Goal: Communication & Community: Answer question/provide support

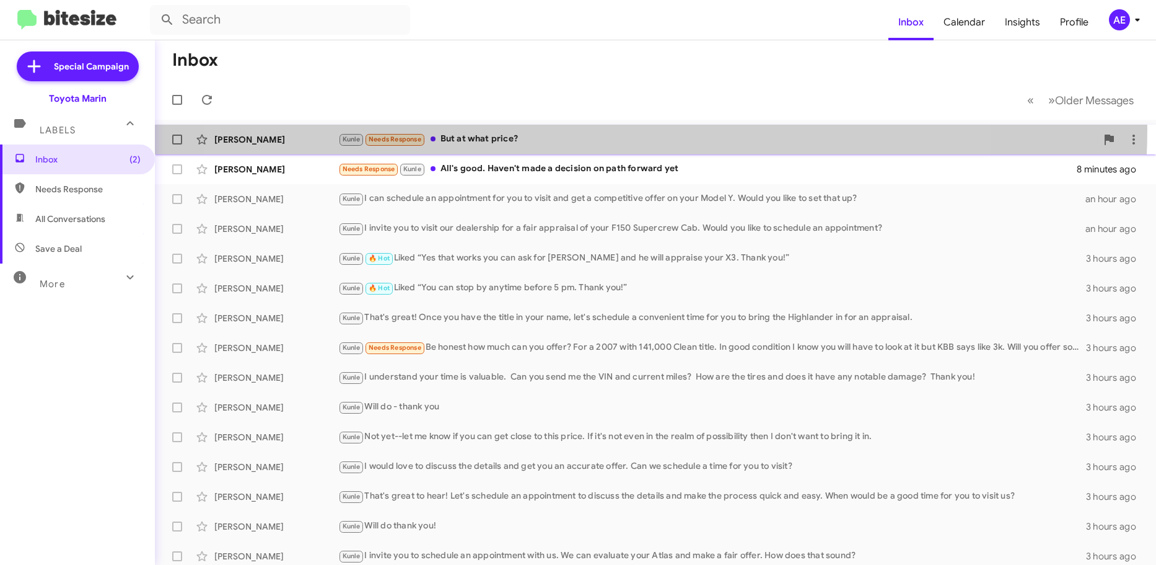
click at [597, 129] on div "[PERSON_NAME] [PERSON_NAME] Needs Response But at what price? 2 minutes ago" at bounding box center [656, 139] width 982 height 25
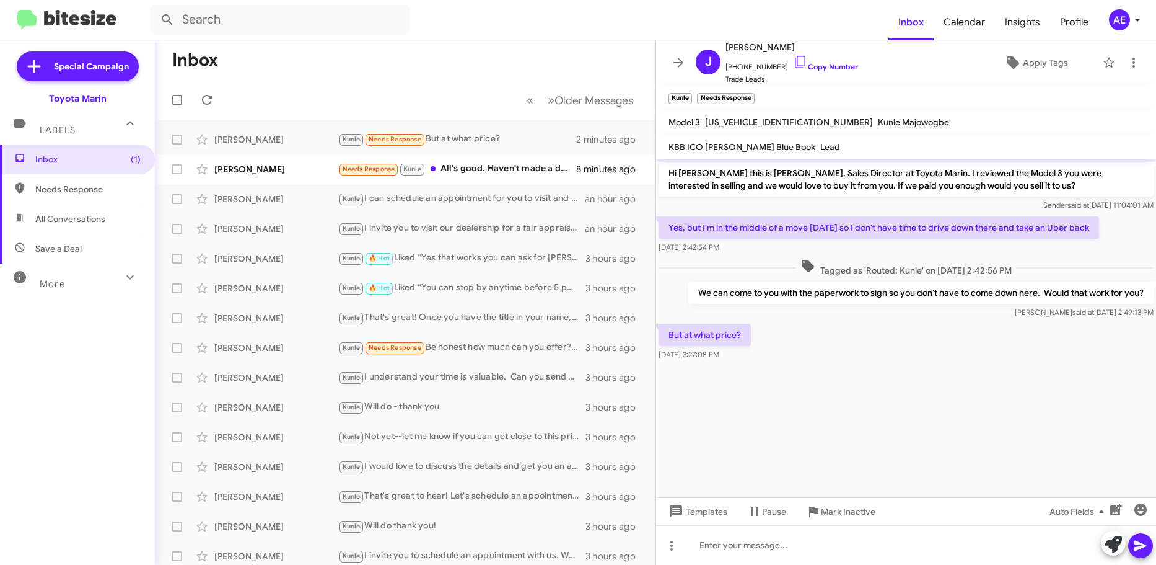
drag, startPoint x: 928, startPoint y: 356, endPoint x: 959, endPoint y: 374, distance: 36.1
click at [956, 322] on div "But at what price? [DATE] 3:27:08 PM" at bounding box center [906, 342] width 500 height 42
click at [959, 374] on div at bounding box center [906, 370] width 500 height 15
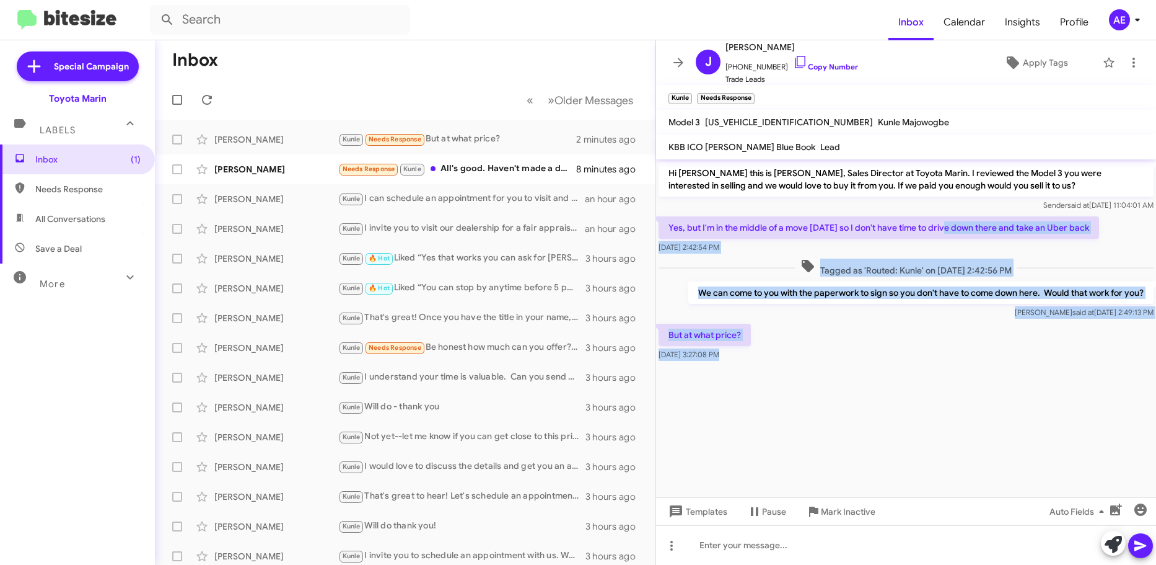
drag, startPoint x: 956, startPoint y: 396, endPoint x: 946, endPoint y: 240, distance: 156.5
click at [946, 236] on cdk-virtual-scroll-viewport "Hi [PERSON_NAME] this is [PERSON_NAME], Sales Director at Toyota Marin. I revie…" at bounding box center [906, 328] width 500 height 338
click at [957, 452] on cdk-virtual-scroll-viewport "Hi [PERSON_NAME] this is [PERSON_NAME], Sales Director at Toyota Marin. I revie…" at bounding box center [906, 328] width 500 height 338
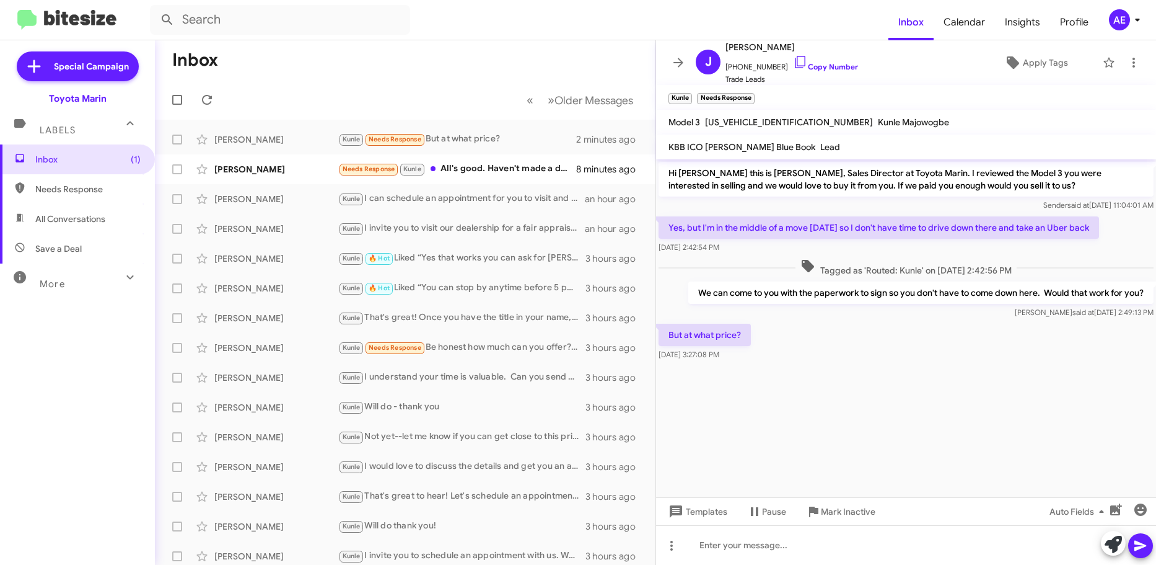
click at [958, 394] on cdk-virtual-scroll-viewport "Hi [PERSON_NAME] this is [PERSON_NAME], Sales Director at Toyota Marin. I revie…" at bounding box center [906, 328] width 500 height 338
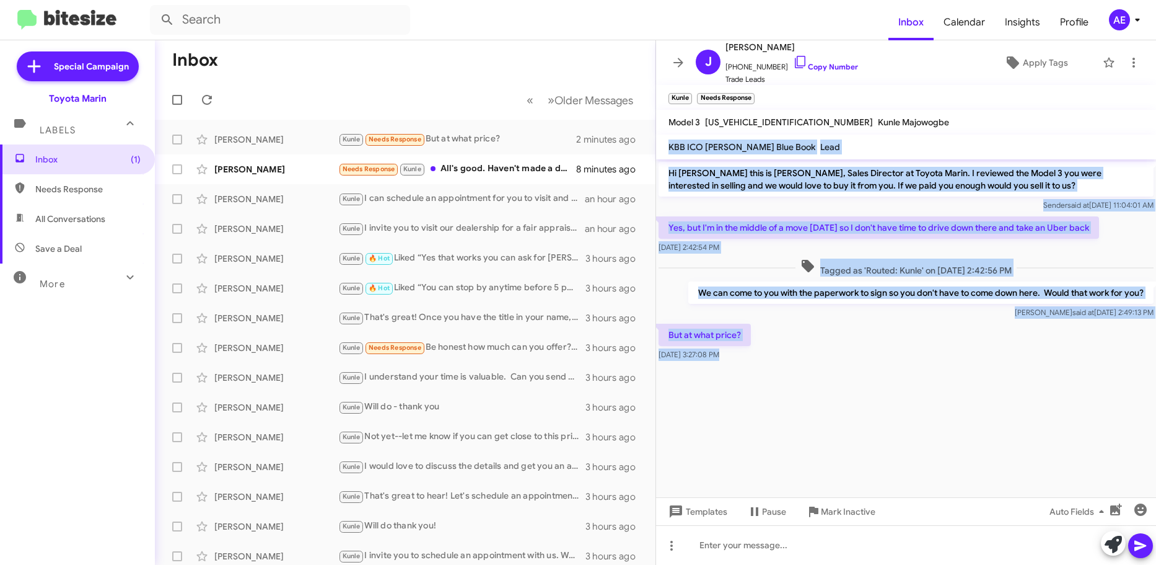
drag, startPoint x: 988, startPoint y: 385, endPoint x: 950, endPoint y: 128, distance: 260.0
click at [950, 128] on div "[PERSON_NAME] [PHONE_NUMBER] Copy Number Trade Leads Apply Tags Kunle Needs Res…" at bounding box center [906, 302] width 500 height 524
click at [951, 423] on cdk-virtual-scroll-viewport "Hi [PERSON_NAME] this is [PERSON_NAME], Sales Director at Toyota Marin. I revie…" at bounding box center [906, 328] width 500 height 338
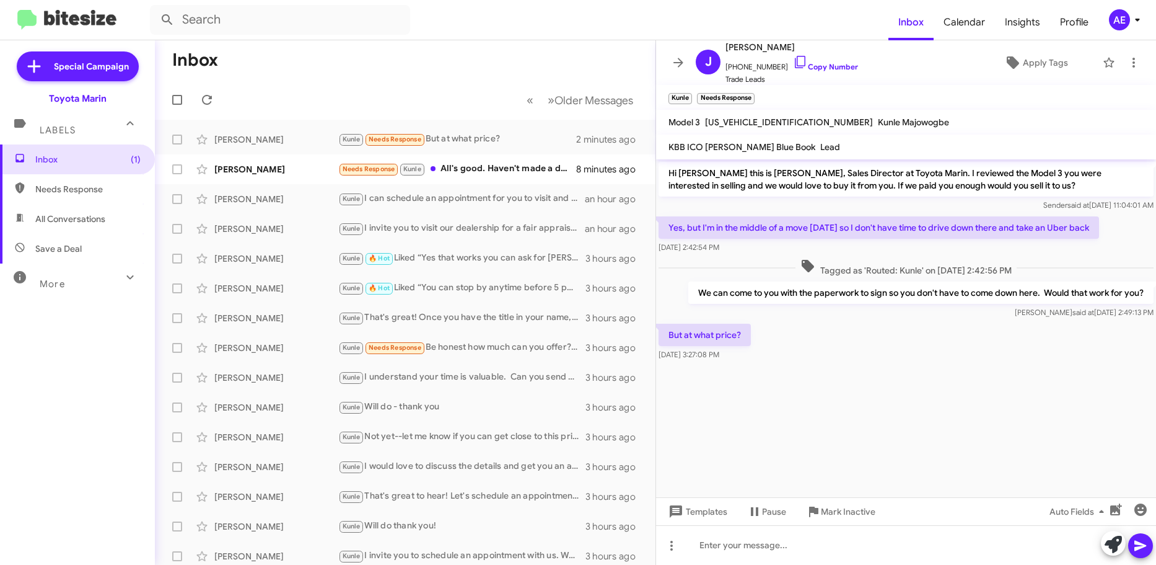
drag, startPoint x: 944, startPoint y: 387, endPoint x: 922, endPoint y: 245, distance: 143.1
click at [922, 245] on cdk-virtual-scroll-viewport "Hi [PERSON_NAME] this is [PERSON_NAME], Sales Director at Toyota Marin. I revie…" at bounding box center [906, 328] width 500 height 338
click at [742, 126] on span "[US_VEHICLE_IDENTIFICATION_NUMBER]" at bounding box center [789, 122] width 168 height 11
drag, startPoint x: 848, startPoint y: 121, endPoint x: 842, endPoint y: 118, distance: 7.3
click at [878, 122] on span "Kunle Majowogbe" at bounding box center [913, 122] width 71 height 11
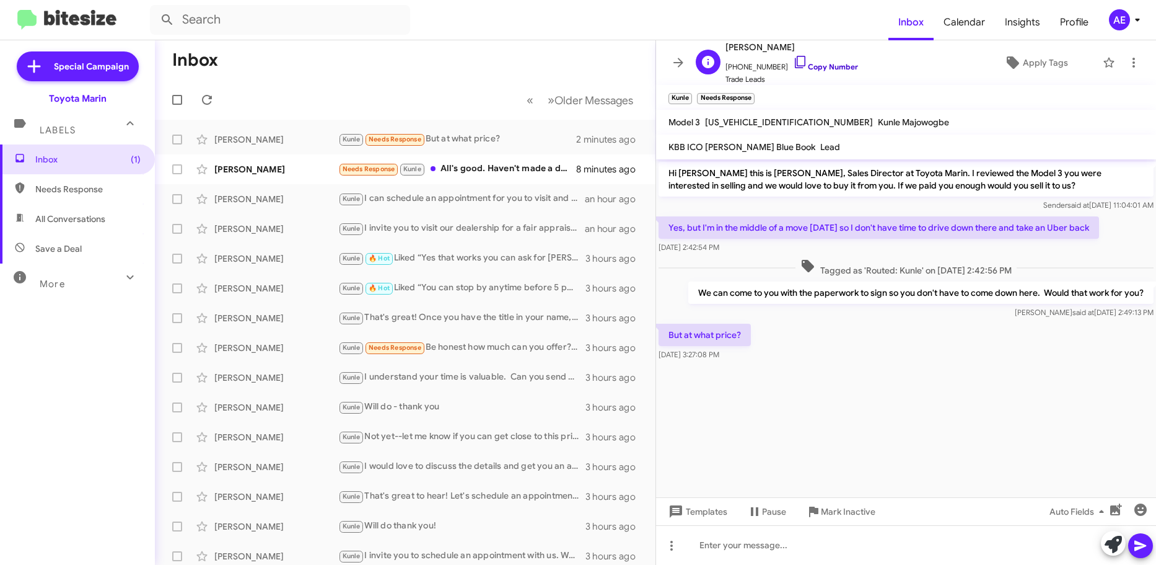
click at [824, 66] on link "Copy Number" at bounding box center [825, 66] width 65 height 9
click at [872, 390] on cdk-virtual-scroll-viewport "Hi [PERSON_NAME] this is [PERSON_NAME], Sales Director at Toyota Marin. I revie…" at bounding box center [906, 328] width 500 height 338
click at [720, 358] on span "[DATE] 3:27:08 PM" at bounding box center [689, 354] width 61 height 9
drag, startPoint x: 751, startPoint y: 361, endPoint x: 658, endPoint y: 165, distance: 216.8
click at [658, 165] on div "Hi [PERSON_NAME] this is [PERSON_NAME], Sales Director at Toyota Marin. I revie…" at bounding box center [906, 261] width 500 height 204
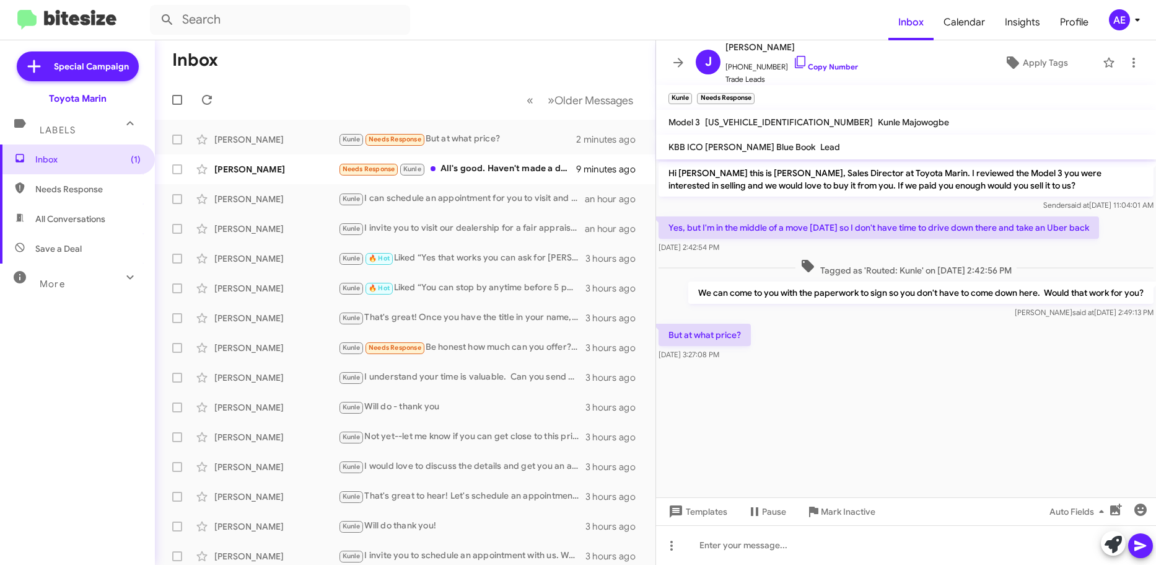
copy div "Hi [PERSON_NAME] this is [PERSON_NAME], Sales Director at Toyota Marin. I revie…"
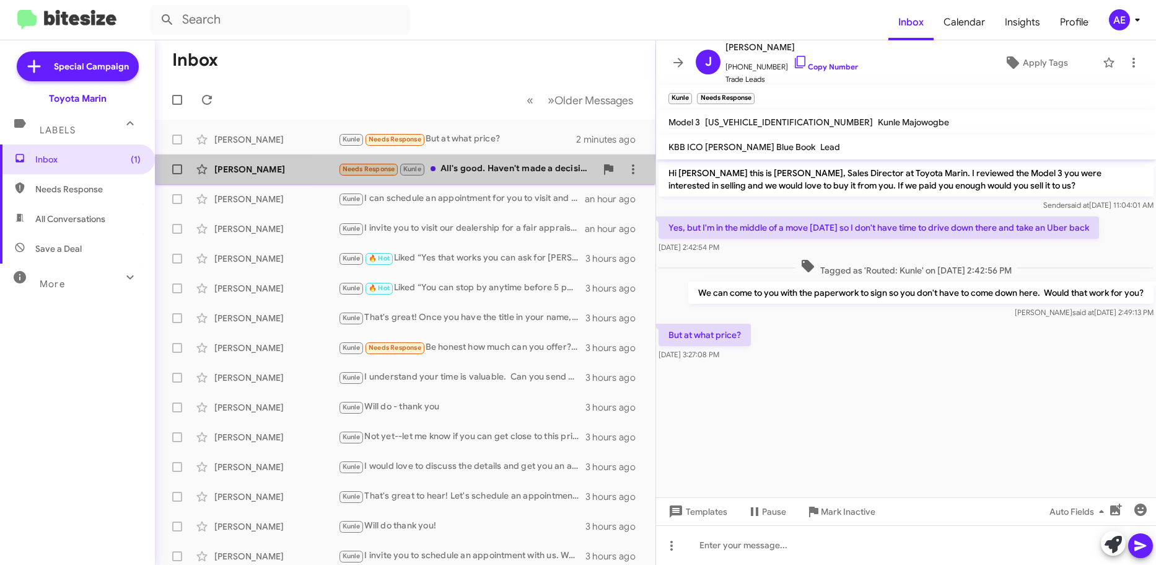
click at [512, 165] on div "Needs Response [PERSON_NAME] All's good. Haven't made a decision on path forwar…" at bounding box center [467, 169] width 258 height 14
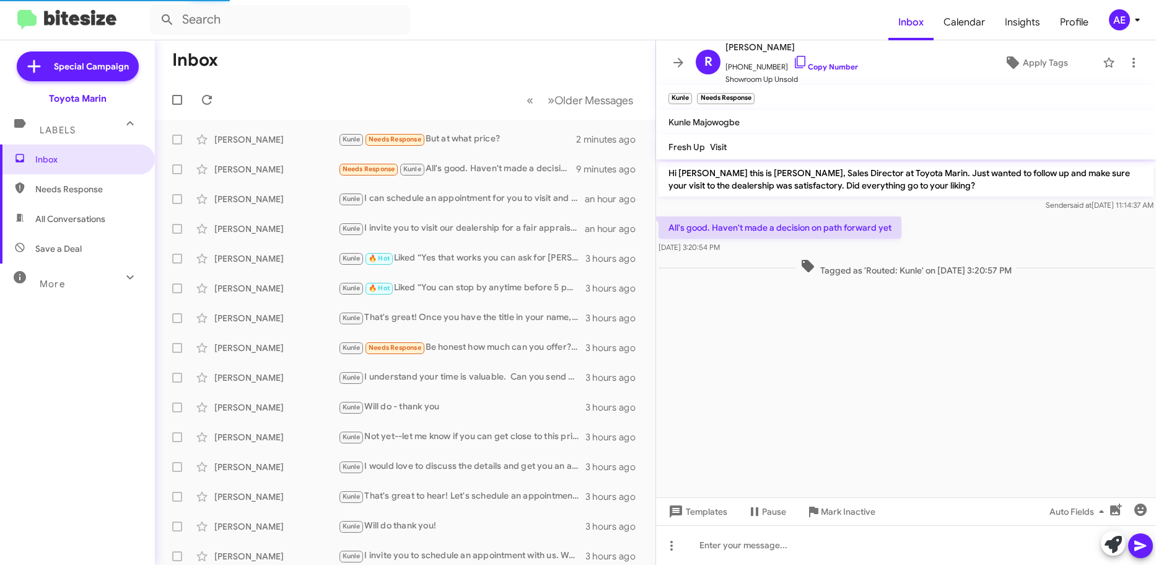
click at [831, 410] on cdk-virtual-scroll-viewport "Hi [PERSON_NAME] this is [PERSON_NAME], Sales Director at Toyota Marin. Just wa…" at bounding box center [906, 328] width 500 height 338
click at [793, 65] on icon at bounding box center [800, 62] width 15 height 15
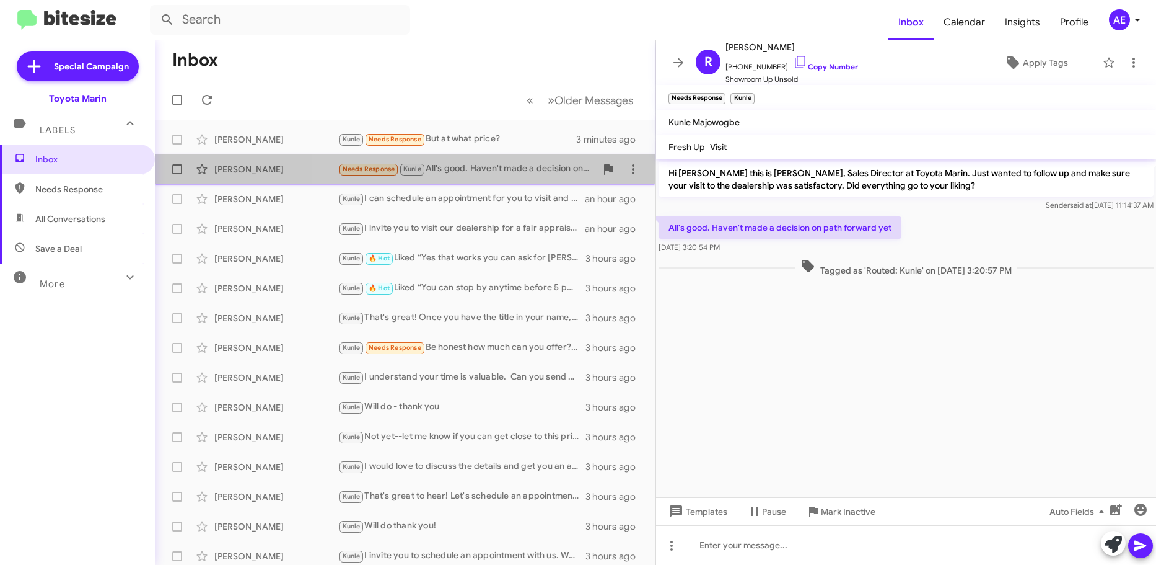
click at [517, 180] on div "[PERSON_NAME] Needs Response Kunle All's good. Haven't made a decision on path …" at bounding box center [405, 169] width 481 height 25
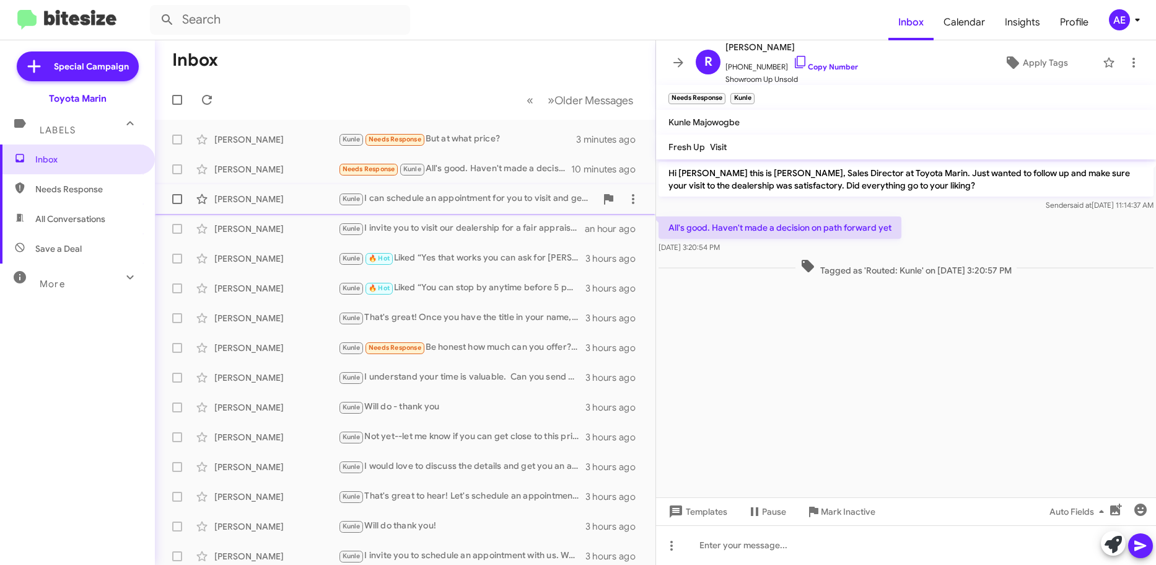
click at [513, 203] on div "Kunle I can schedule an appointment for you to visit and get a competitive offe…" at bounding box center [467, 198] width 258 height 14
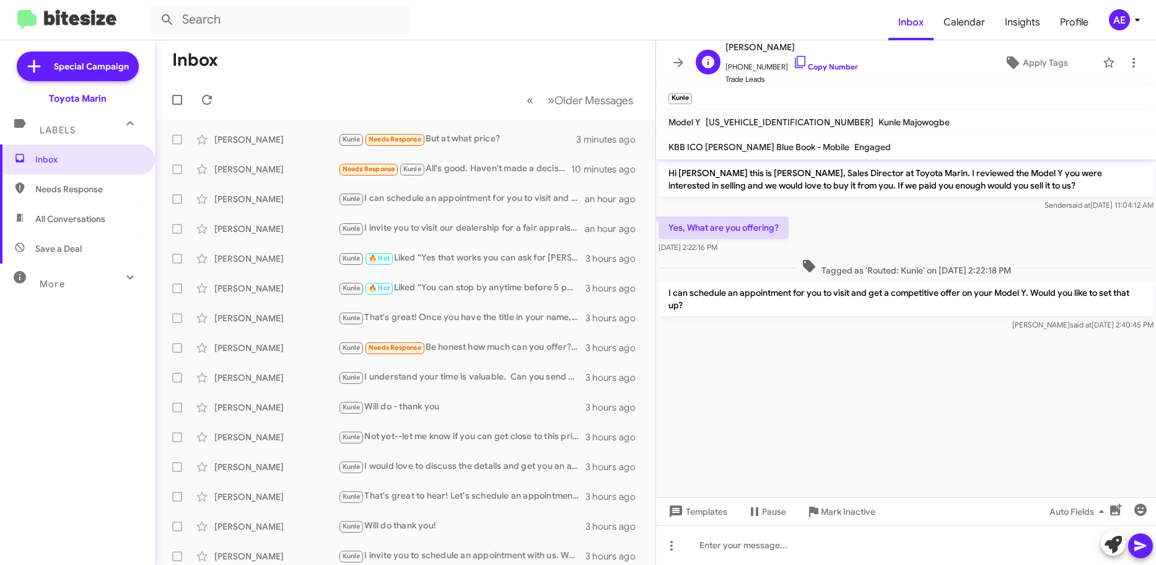
click at [841, 60] on span "[PHONE_NUMBER] Copy Number" at bounding box center [792, 64] width 133 height 19
click at [532, 237] on div "[PERSON_NAME] [PERSON_NAME] I invite you to visit our dealership for a fair app…" at bounding box center [405, 228] width 481 height 25
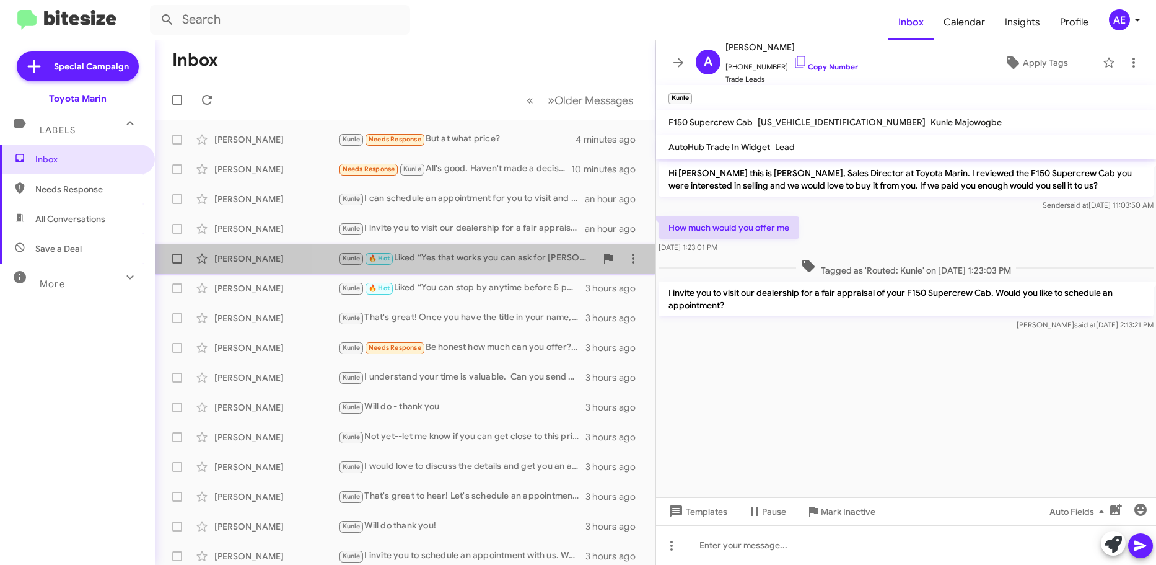
click at [517, 262] on div "Kunle 🔥 Hot Liked “Yes that works you can ask for [PERSON_NAME] and he will app…" at bounding box center [467, 258] width 258 height 14
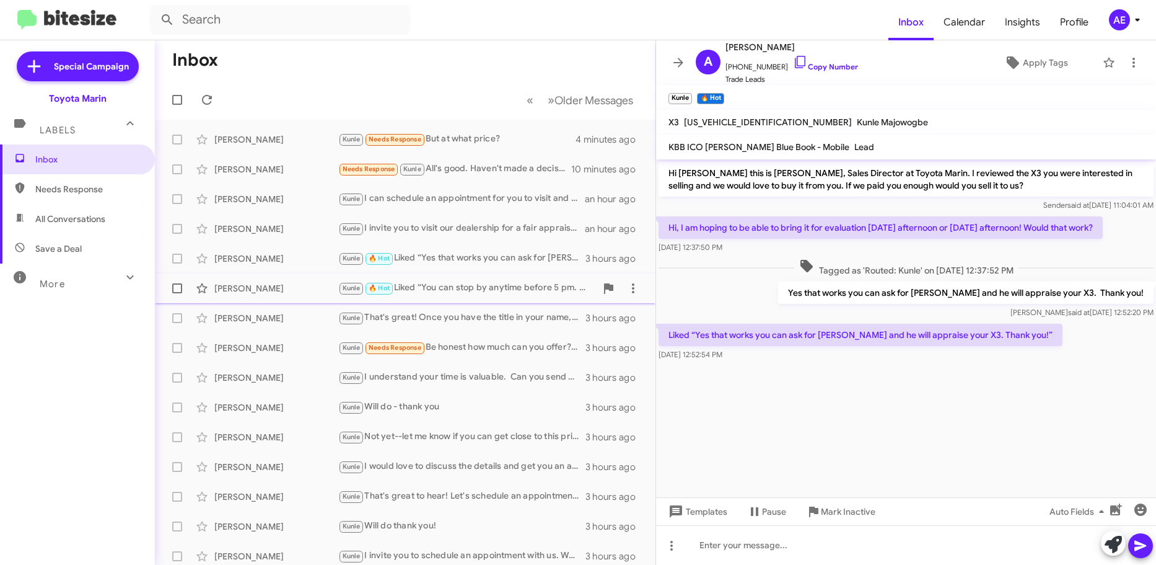
click at [517, 301] on span "[PERSON_NAME] [PERSON_NAME] 🔥 Hot Liked “You can stop by anytime before 5 pm. T…" at bounding box center [405, 288] width 501 height 30
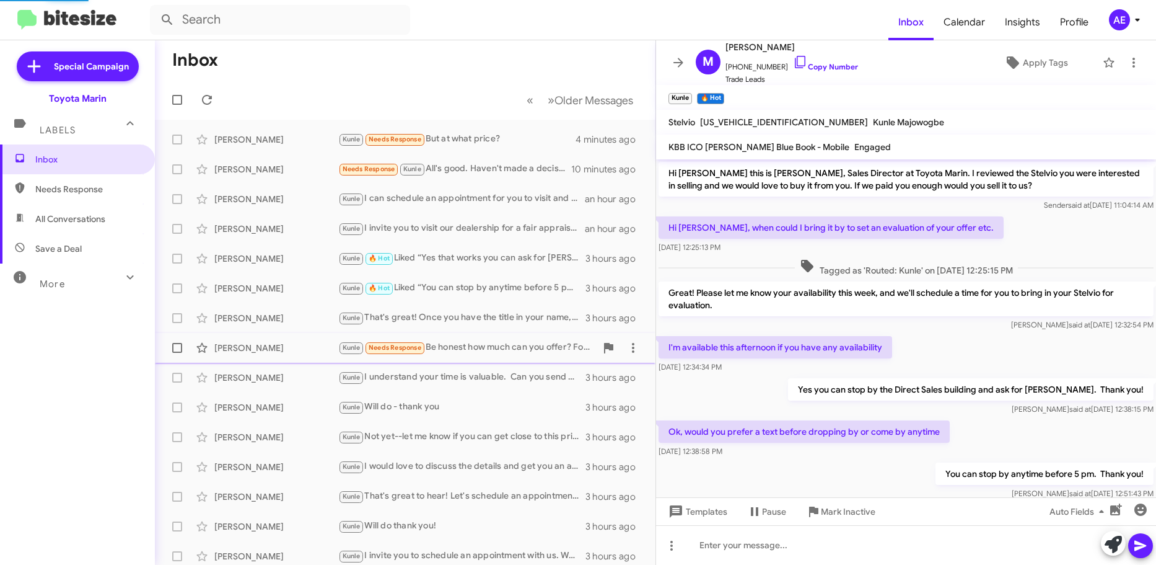
scroll to position [75, 0]
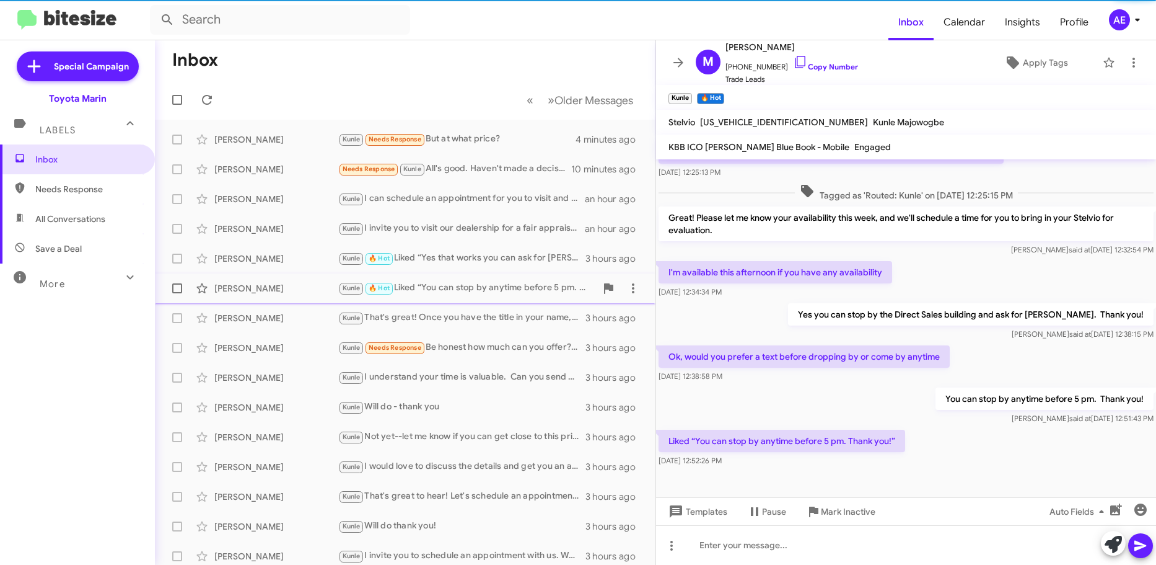
click at [503, 298] on div "[PERSON_NAME] [PERSON_NAME] 🔥 Hot Liked “You can stop by anytime before 5 pm. T…" at bounding box center [405, 288] width 481 height 25
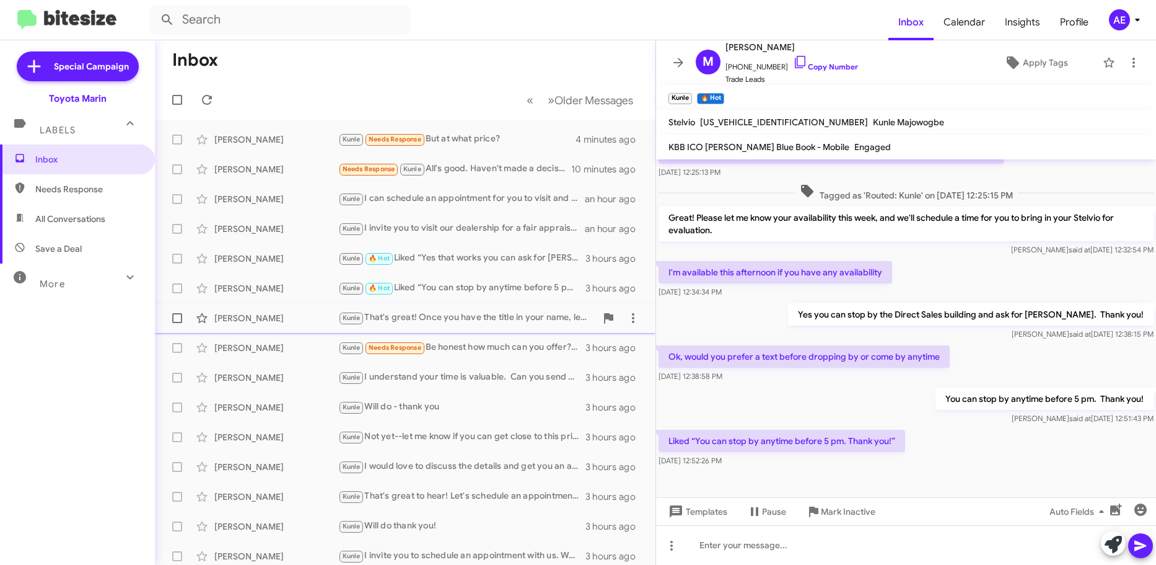
click at [511, 309] on div "[PERSON_NAME] [PERSON_NAME] That's great! Once you have the title in your name,…" at bounding box center [405, 318] width 481 height 25
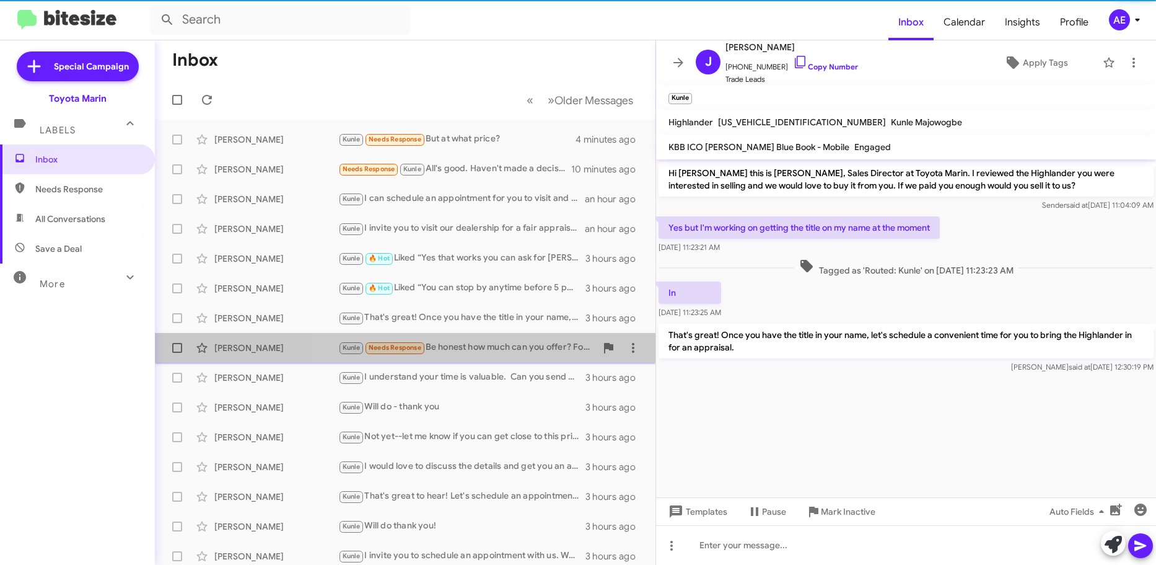
click at [513, 342] on div "[PERSON_NAME] Needs Response Be honest how much can you offer? For a 2007 with …" at bounding box center [467, 347] width 258 height 14
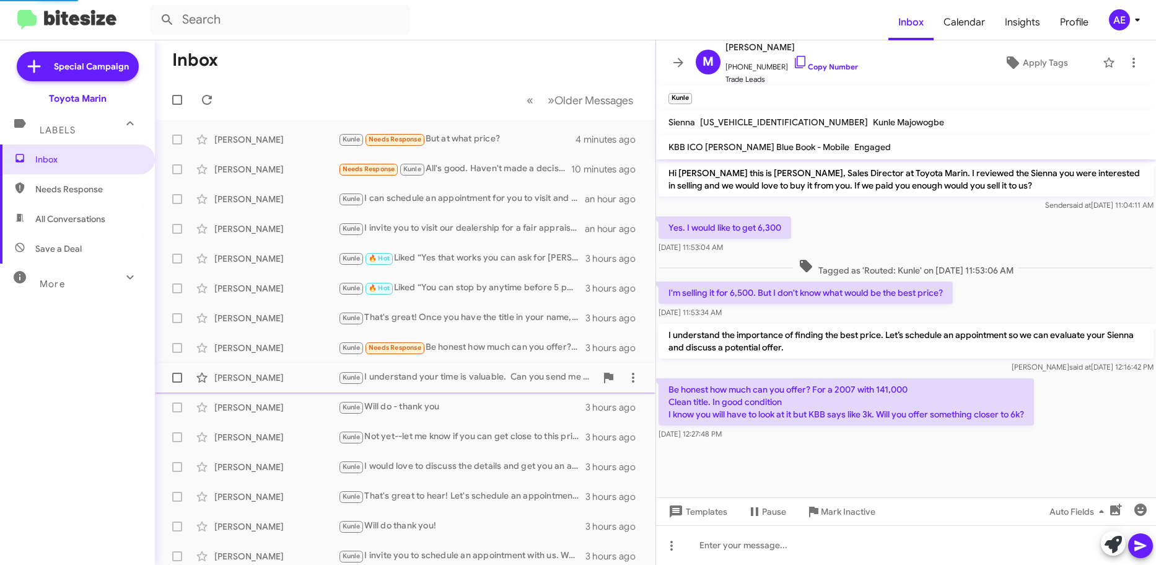
click at [506, 377] on div "Kunle I understand your time is valuable. Can you send me the VIN and current m…" at bounding box center [467, 377] width 258 height 14
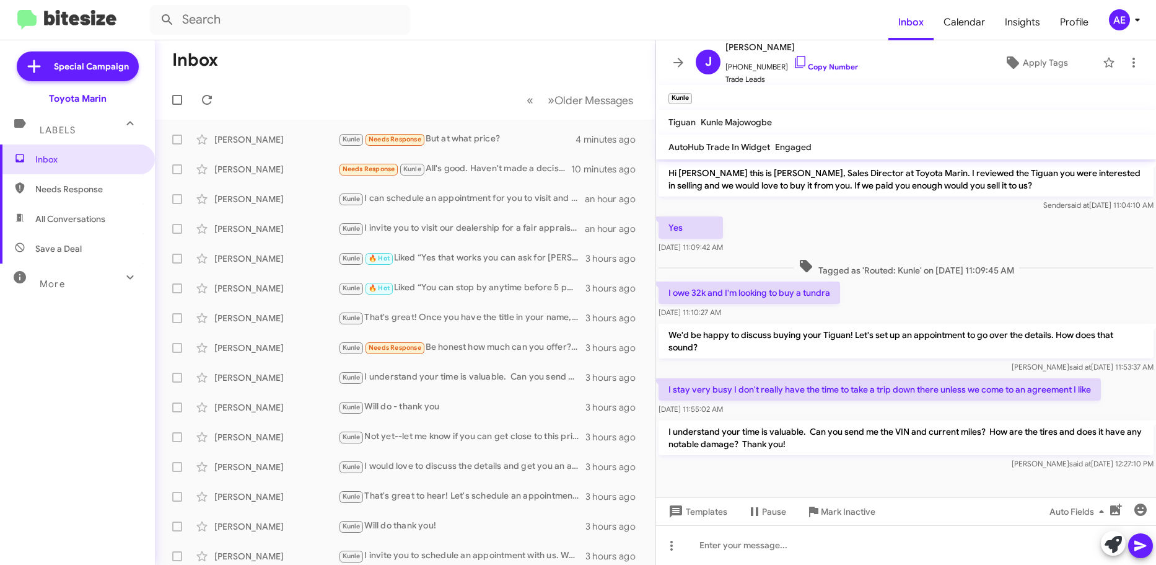
click at [940, 425] on p "I understand your time is valuable. Can you send me the VIN and current miles? …" at bounding box center [906, 437] width 495 height 35
drag, startPoint x: 944, startPoint y: 445, endPoint x: 942, endPoint y: 438, distance: 7.3
click at [943, 440] on p "I understand your time is valuable. Can you send me the VIN and current miles? …" at bounding box center [906, 437] width 495 height 35
click at [941, 438] on p "I understand your time is valuable. Can you send me the VIN and current miles? …" at bounding box center [906, 437] width 495 height 35
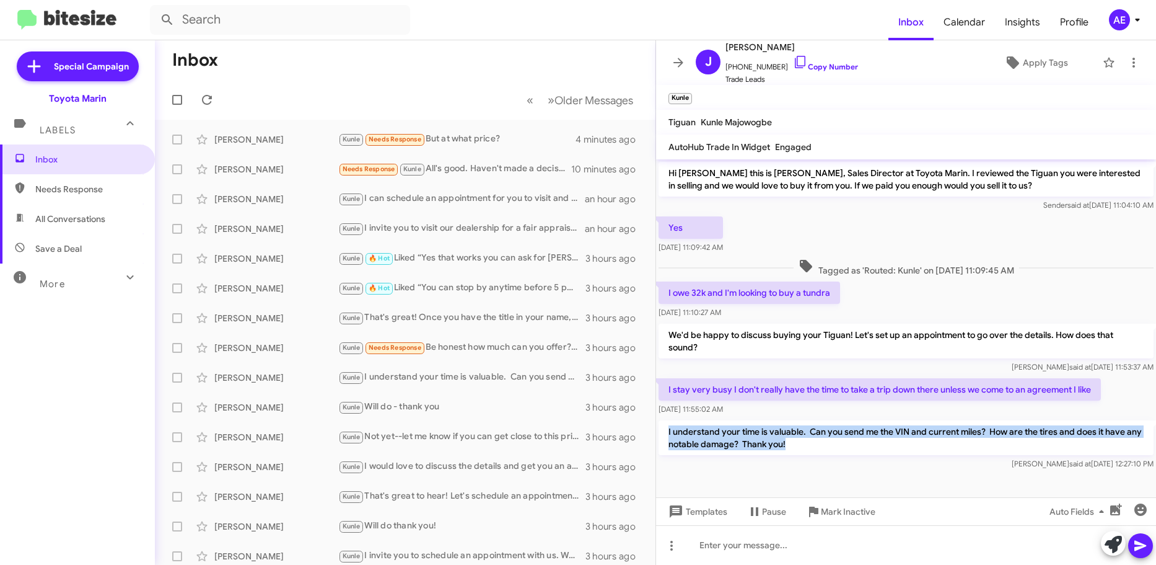
click at [941, 438] on p "I understand your time is valuable. Can you send me the VIN and current miles? …" at bounding box center [906, 437] width 495 height 35
click at [912, 442] on p "I understand your time is valuable. Can you send me the VIN and current miles? …" at bounding box center [906, 437] width 495 height 35
click at [911, 442] on p "I understand your time is valuable. Can you send me the VIN and current miles? …" at bounding box center [906, 437] width 495 height 35
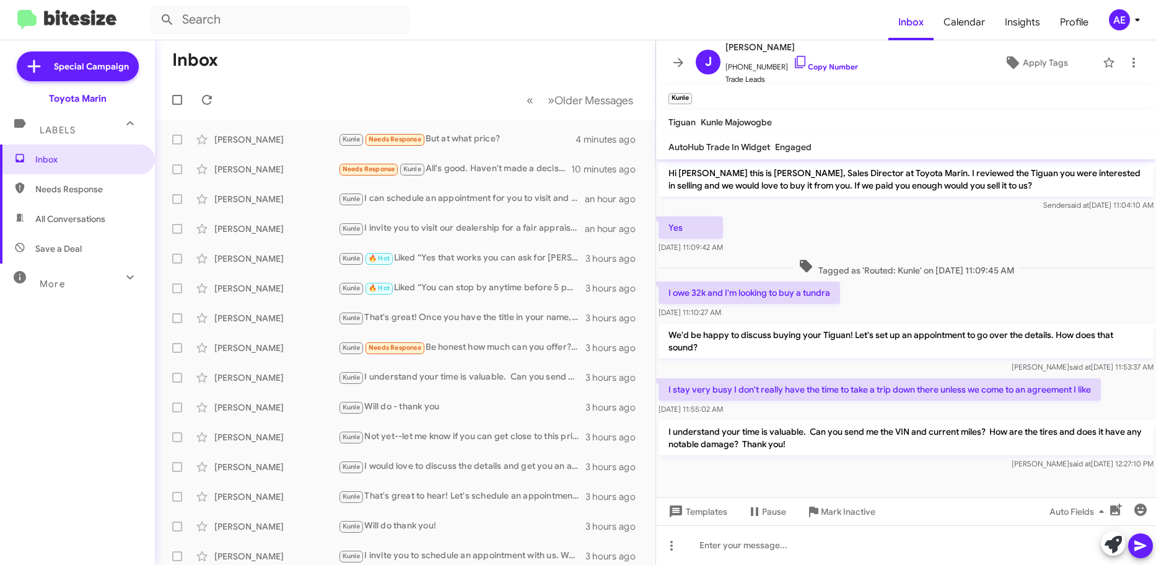
click at [912, 442] on p "I understand your time is valuable. Can you send me the VIN and current miles? …" at bounding box center [906, 437] width 495 height 35
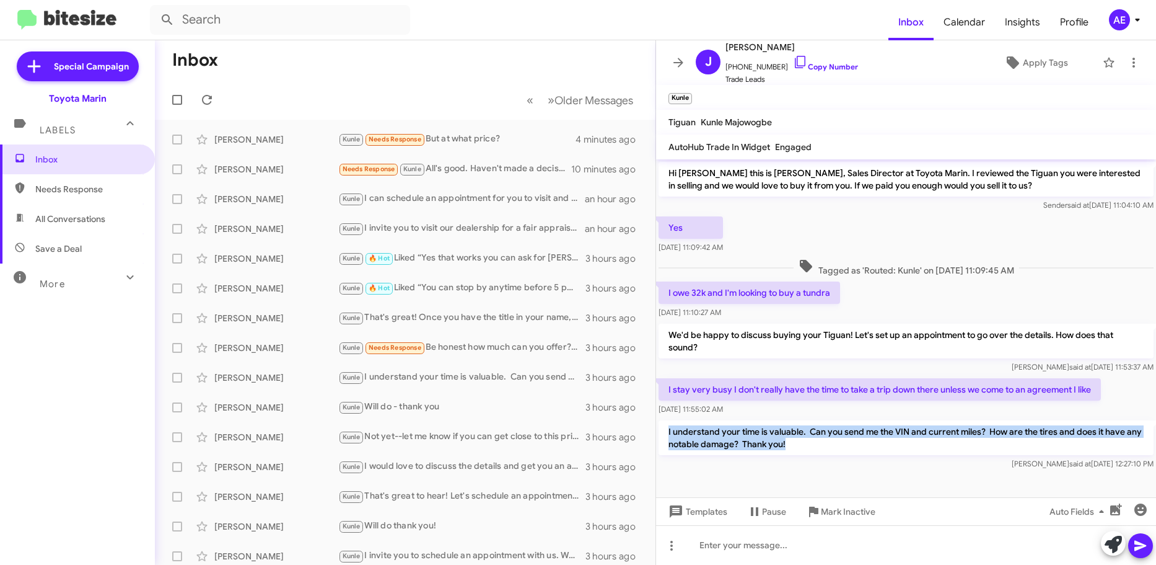
click at [912, 442] on p "I understand your time is valuable. Can you send me the VIN and current miles? …" at bounding box center [906, 437] width 495 height 35
click at [907, 420] on p "I understand your time is valuable. Can you send me the VIN and current miles? …" at bounding box center [906, 437] width 495 height 35
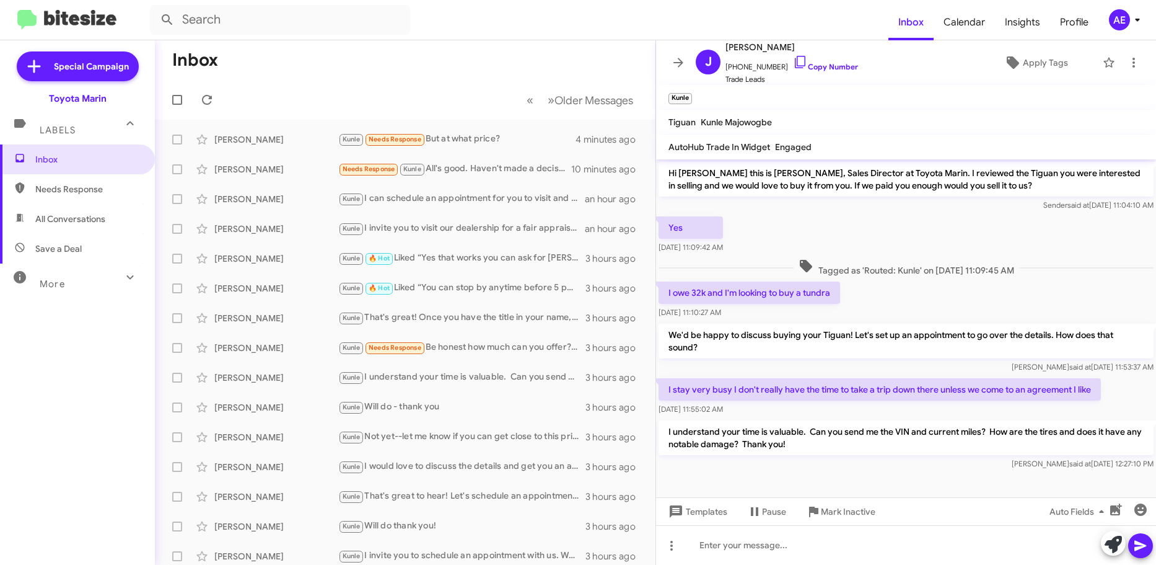
click at [893, 431] on p "I understand your time is valuable. Can you send me the VIN and current miles? …" at bounding box center [906, 437] width 495 height 35
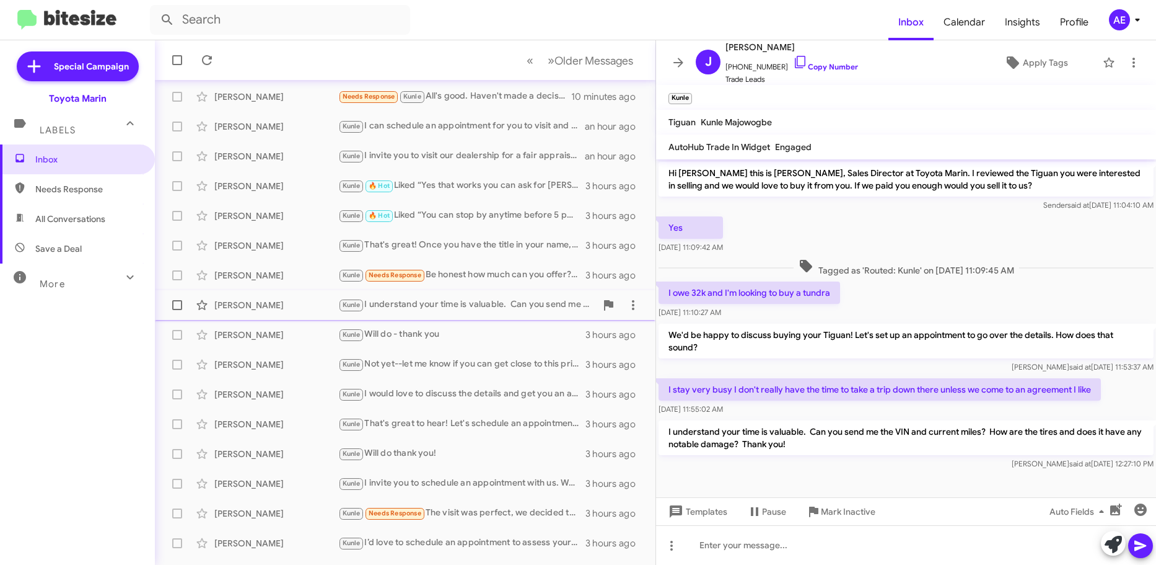
scroll to position [82, 0]
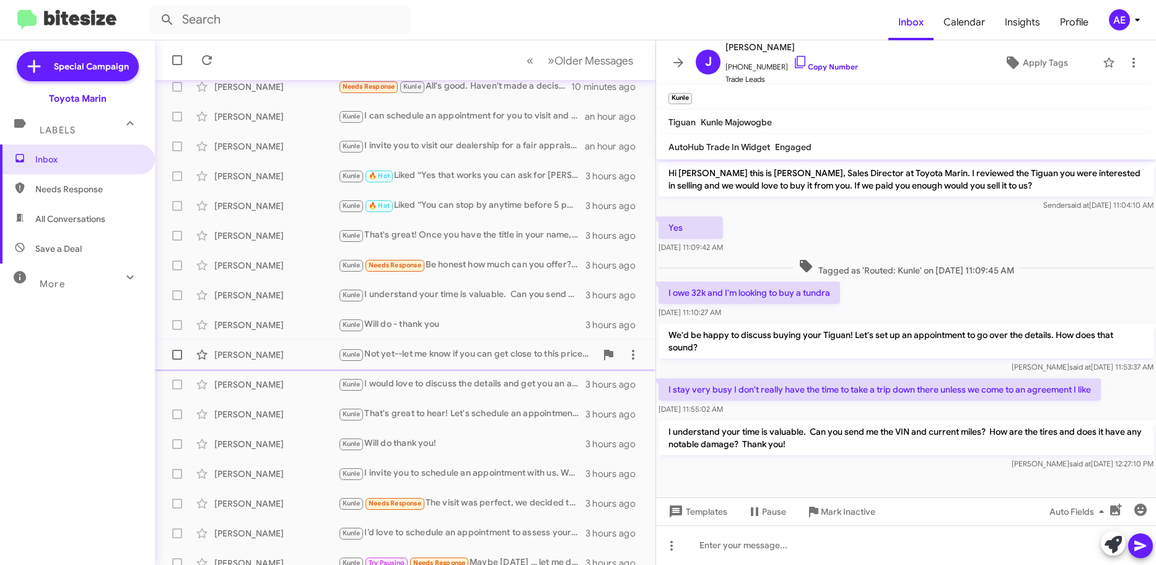
click at [479, 358] on div "Kunle Not yet--let me know if you can get close to this price. If it's not even…" at bounding box center [467, 354] width 258 height 14
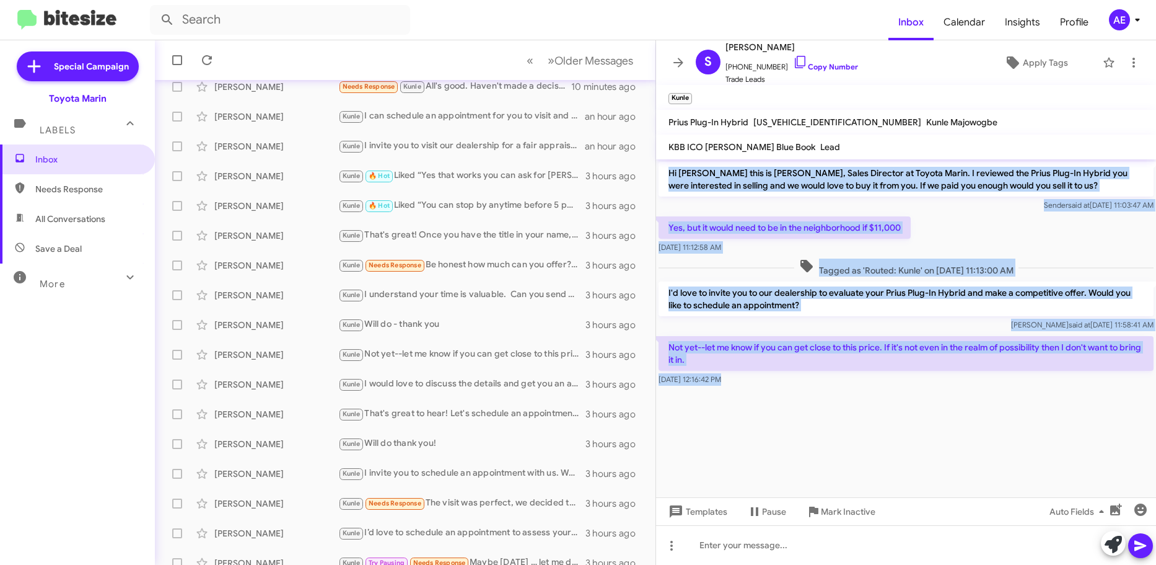
drag, startPoint x: 1094, startPoint y: 331, endPoint x: 1064, endPoint y: 156, distance: 178.0
click at [1064, 156] on div "S [PERSON_NAME] [PHONE_NUMBER] Copy Number Trade Leads Apply Tags Kunle Prius P…" at bounding box center [906, 302] width 500 height 524
click at [1015, 378] on div "[DATE] 12:16:42 PM" at bounding box center [906, 379] width 495 height 12
drag, startPoint x: 1015, startPoint y: 378, endPoint x: 1017, endPoint y: 257, distance: 121.5
click at [1018, 247] on div "Hi [PERSON_NAME] this is [PERSON_NAME], Sales Director at Toyota Marin. I revie…" at bounding box center [906, 273] width 500 height 229
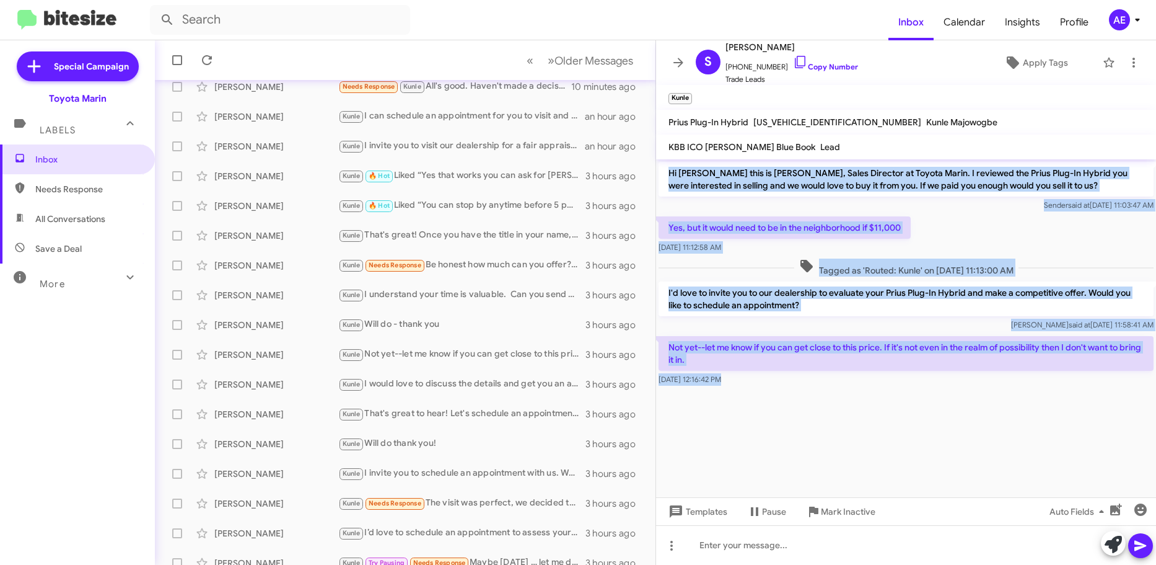
click at [997, 390] on div at bounding box center [906, 395] width 500 height 15
click at [998, 392] on div at bounding box center [906, 395] width 500 height 15
click at [1000, 406] on cdk-virtual-scroll-viewport "Hi [PERSON_NAME] this is [PERSON_NAME], Sales Director at Toyota Marin. I revie…" at bounding box center [906, 328] width 500 height 338
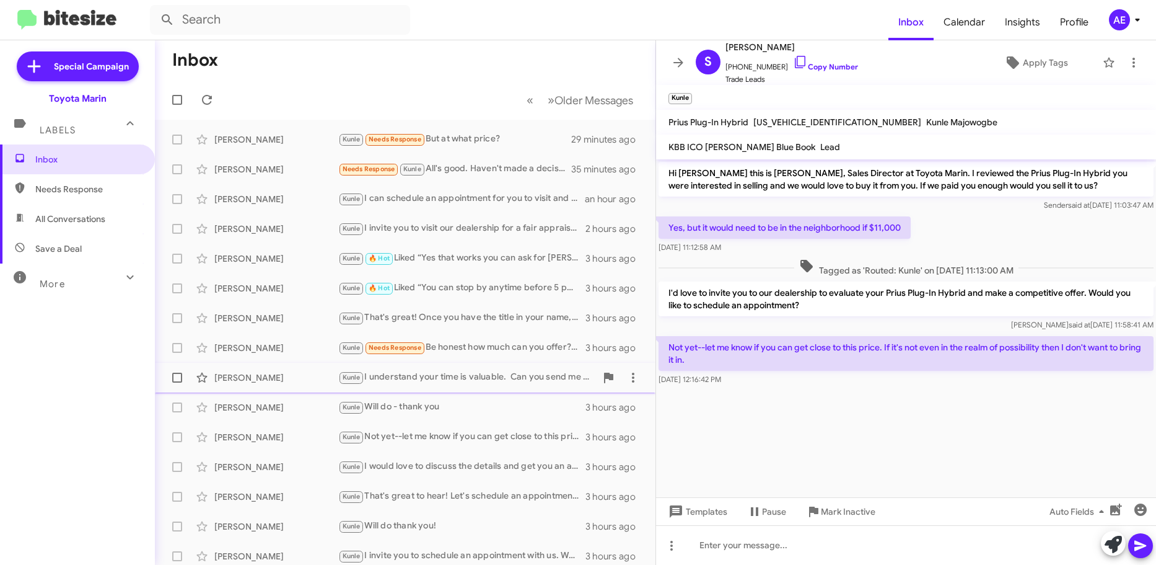
click at [525, 374] on div "Kunle I understand your time is valuable. Can you send me the VIN and current m…" at bounding box center [467, 377] width 258 height 14
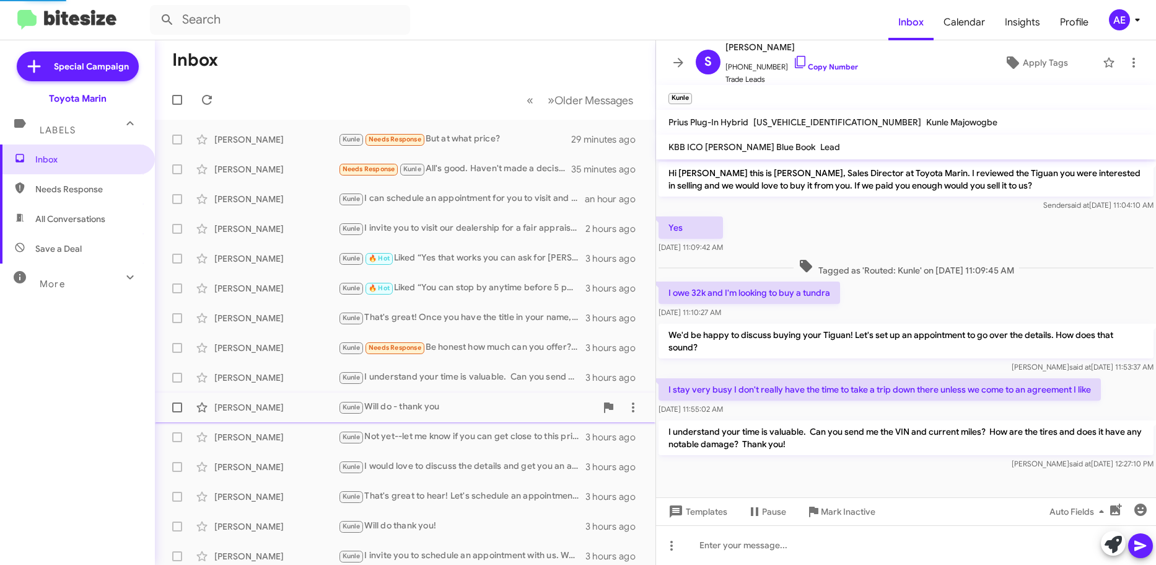
click at [520, 407] on div "Kunle Will do - thank you" at bounding box center [467, 407] width 258 height 14
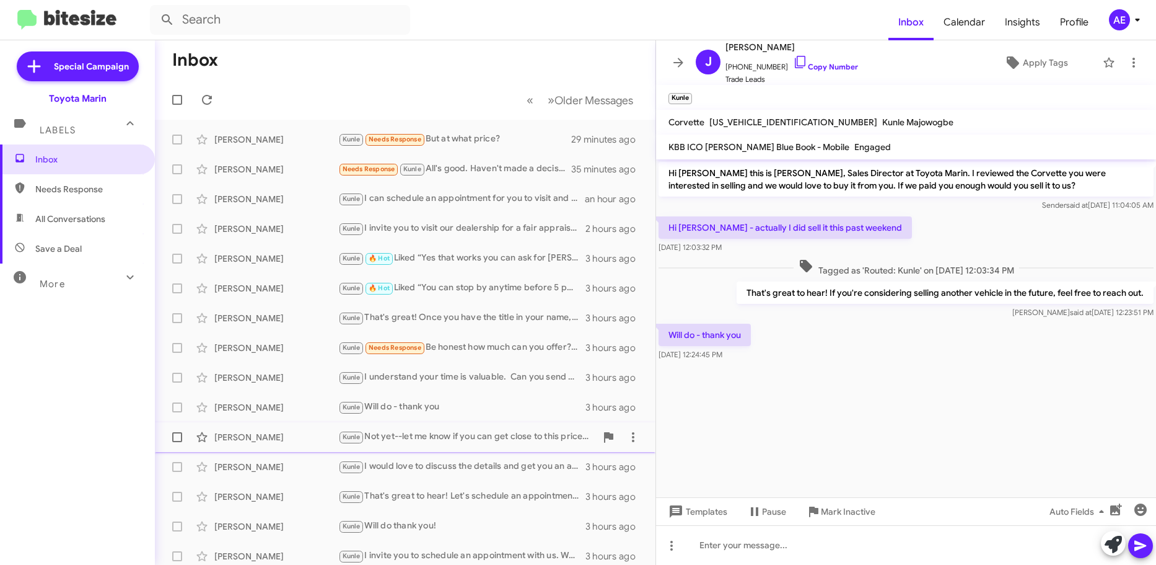
click at [527, 448] on div "[PERSON_NAME] Not yet--let me know if you can get close to this price. If it's …" at bounding box center [405, 437] width 481 height 25
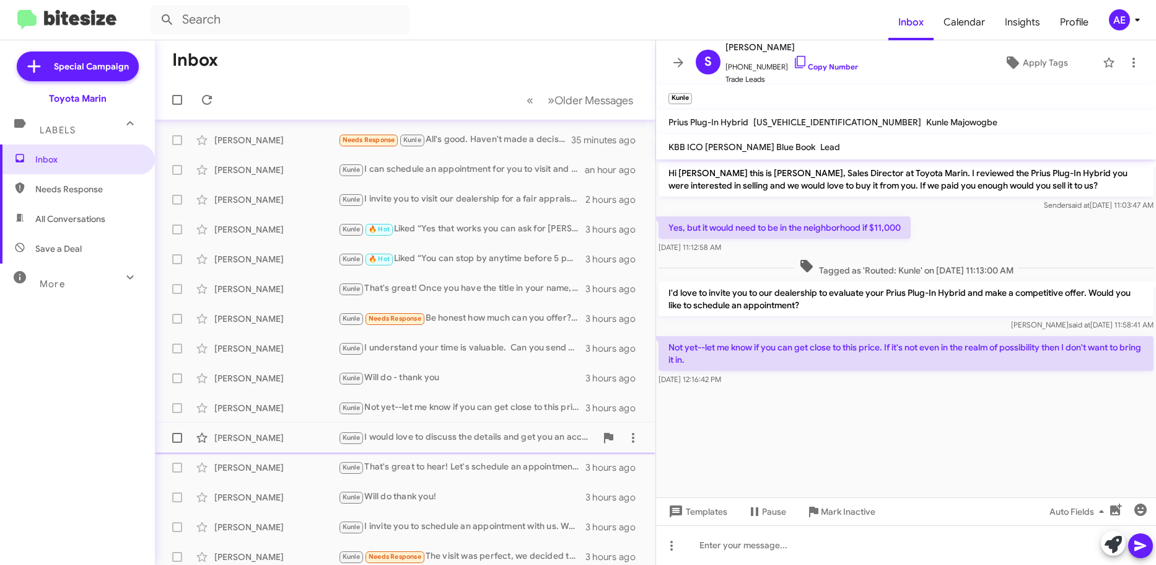
scroll to position [82, 0]
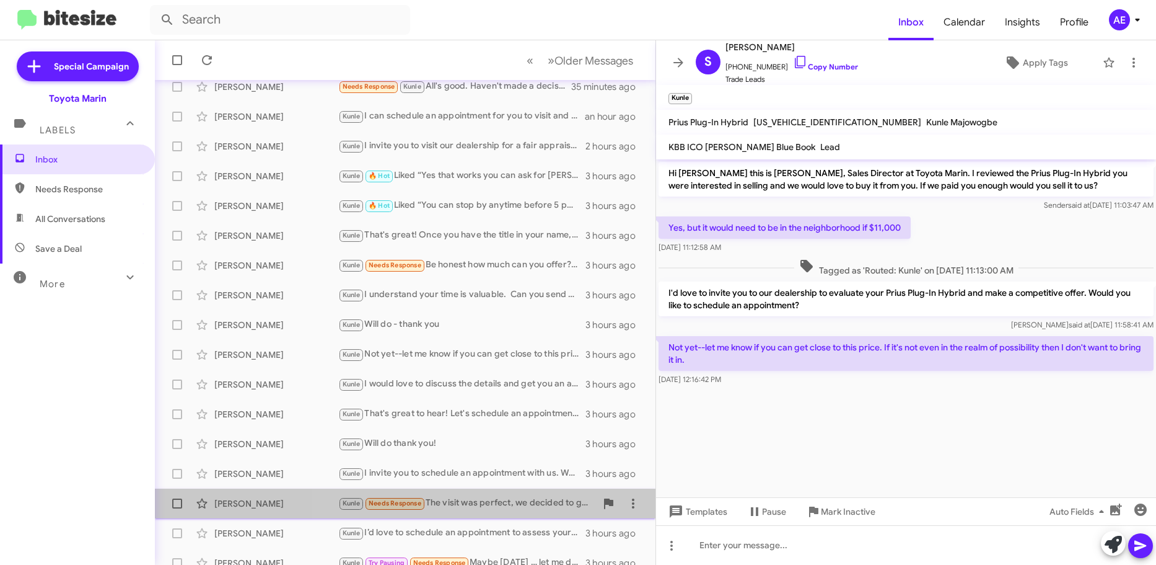
click at [500, 514] on div "[PERSON_NAME] [PERSON_NAME] Needs Response The visit was perfect, we decided to…" at bounding box center [405, 503] width 481 height 25
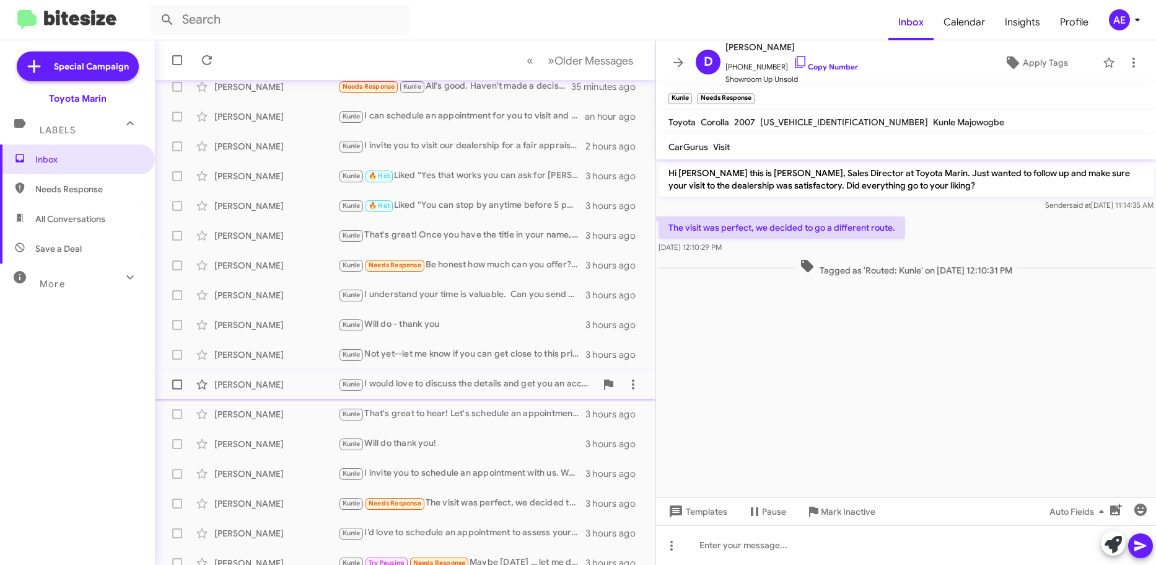
scroll to position [155, 0]
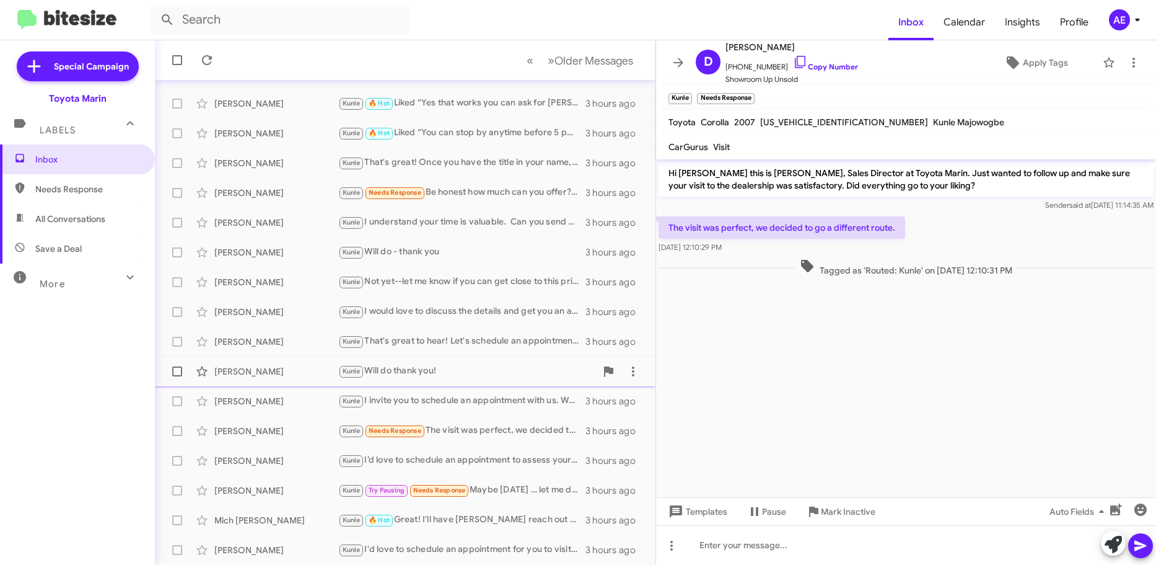
click at [477, 372] on div "[PERSON_NAME] Will do thank you!" at bounding box center [467, 371] width 258 height 14
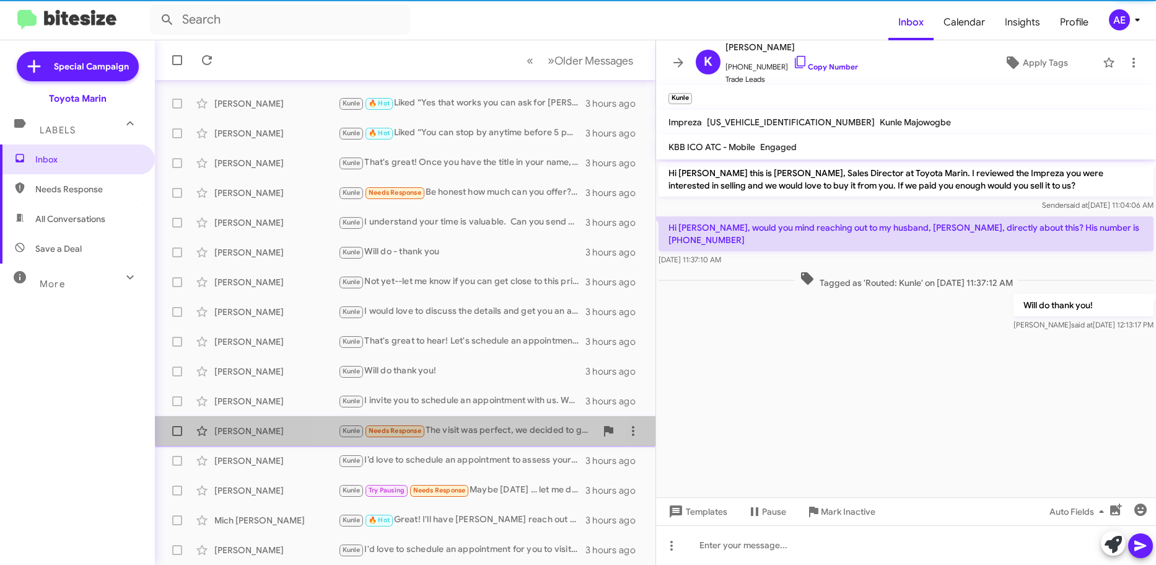
click at [481, 420] on div "[PERSON_NAME] [PERSON_NAME] Needs Response The visit was perfect, we decided to…" at bounding box center [405, 430] width 481 height 25
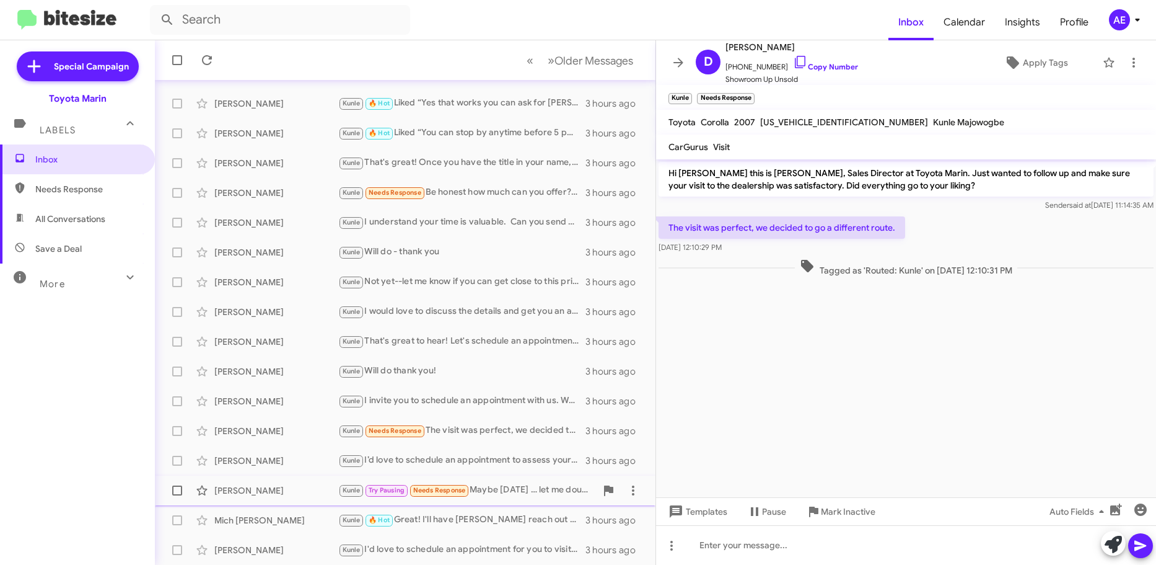
click at [534, 476] on span "[PERSON_NAME] [PERSON_NAME] Try Pausing Needs Response Maybe [DATE] … let me do…" at bounding box center [405, 490] width 501 height 30
